Goal: Communication & Community: Share content

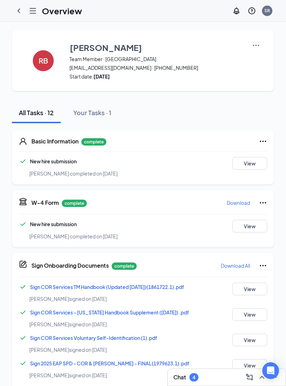
click at [18, 14] on icon "ChevronLeft" at bounding box center [19, 11] width 8 height 8
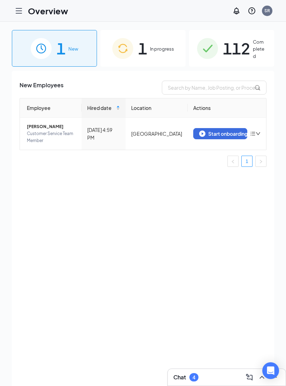
click at [138, 50] on span "1" at bounding box center [142, 48] width 9 height 24
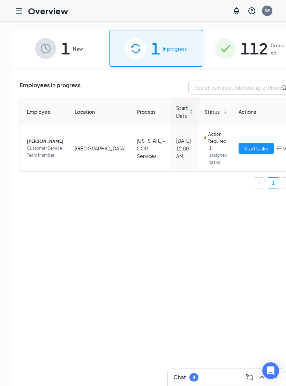
click at [283, 146] on icon "down" at bounding box center [285, 148] width 5 height 5
click at [245, 146] on span "Start tasks" at bounding box center [257, 149] width 24 height 8
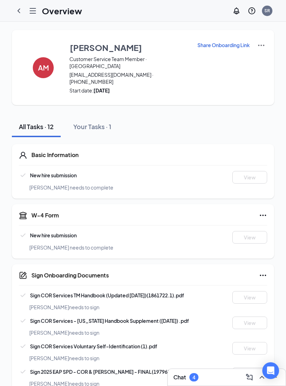
click at [223, 46] on p "Share Onboarding Link" at bounding box center [224, 45] width 52 height 7
type textarea "Hi [PERSON_NAME], This is a gentle reminder to complete your onboarding before …"
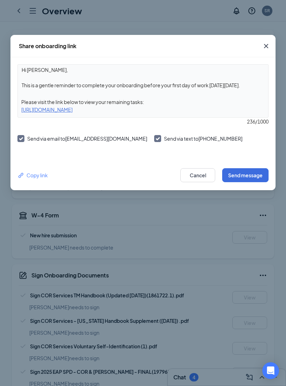
click at [30, 173] on div "Copy link" at bounding box center [32, 176] width 30 height 8
click at [267, 46] on icon "Cross" at bounding box center [266, 46] width 4 height 4
